Goal: Contribute content: Add original content to the website for others to see

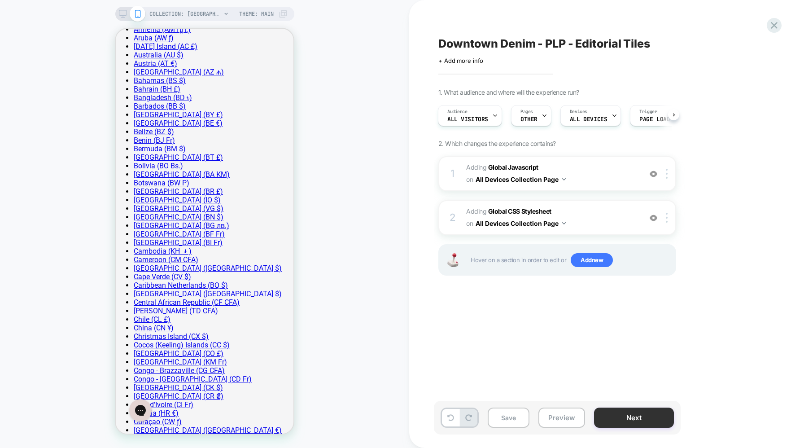
click at [639, 419] on button "Next" at bounding box center [634, 418] width 80 height 20
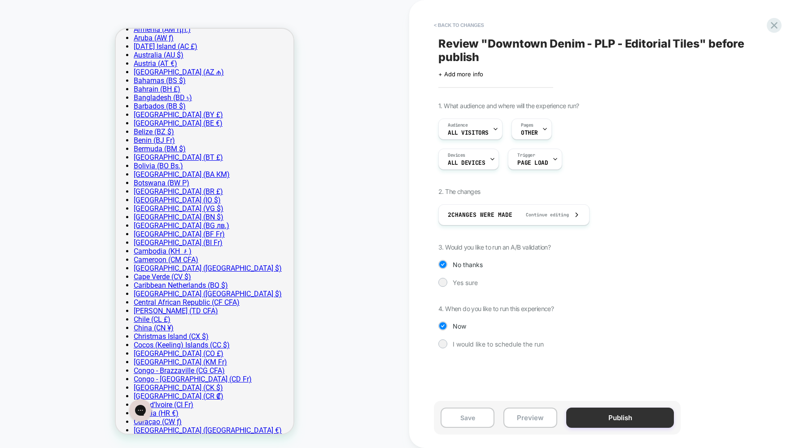
click at [635, 418] on button "Publish" at bounding box center [620, 418] width 108 height 20
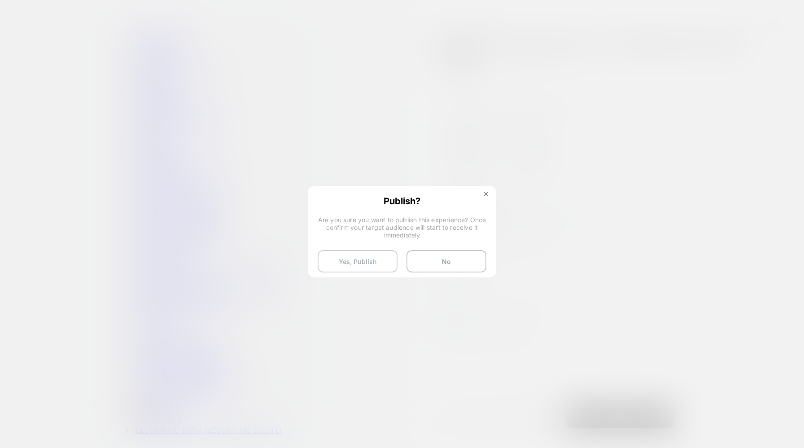
click at [366, 267] on button "Yes, Publish" at bounding box center [358, 261] width 80 height 22
